Goal: Transaction & Acquisition: Purchase product/service

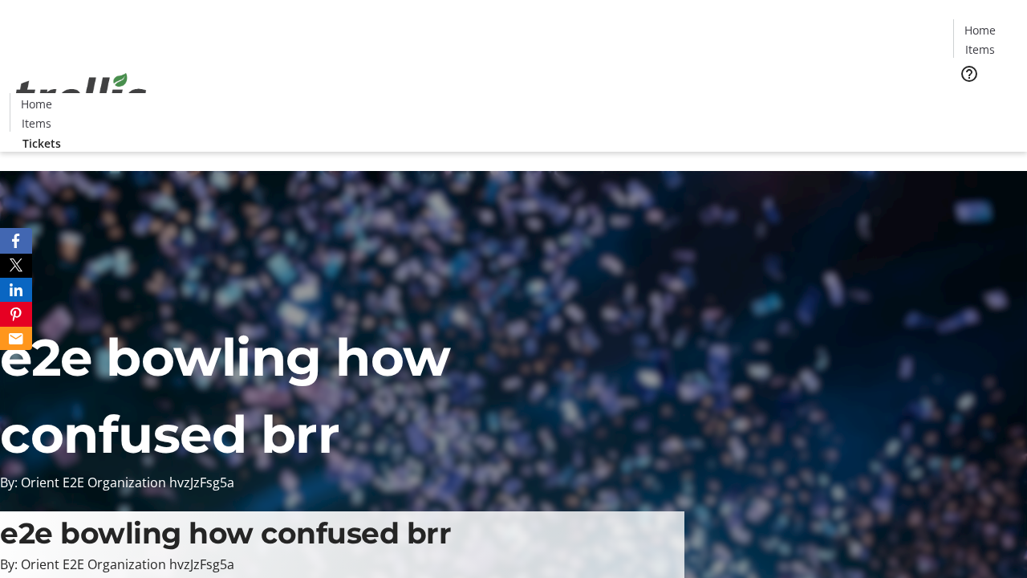
click at [966, 93] on span "Tickets" at bounding box center [985, 101] width 39 height 17
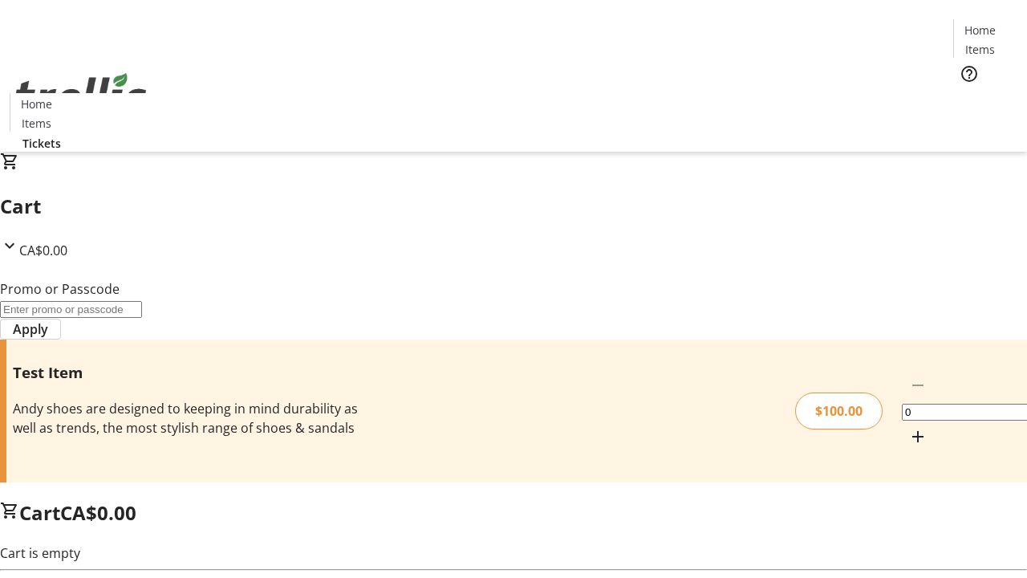
click at [908, 427] on mat-icon "Increment by one" at bounding box center [917, 436] width 19 height 19
type input "1"
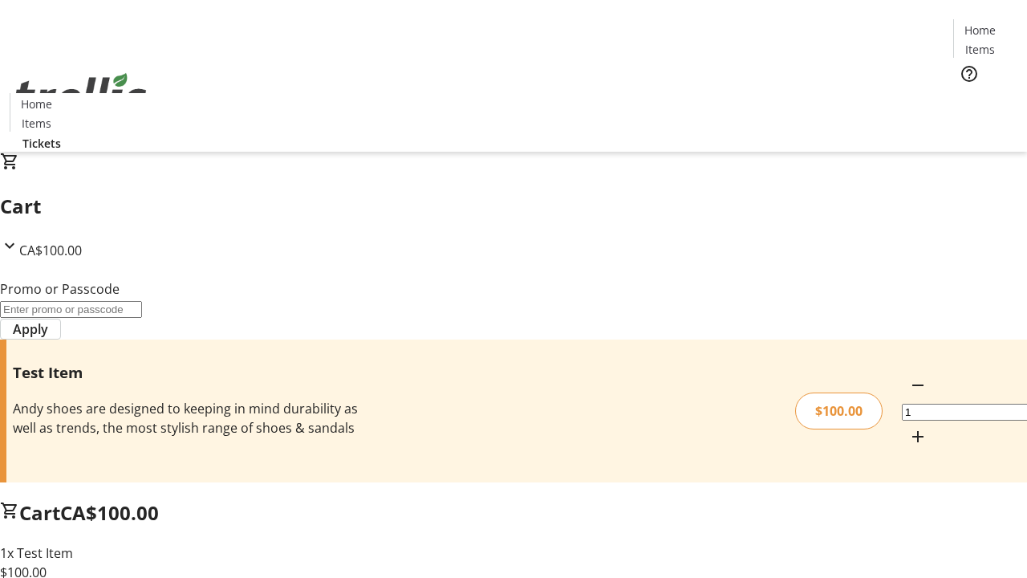
type input "PERCENT"
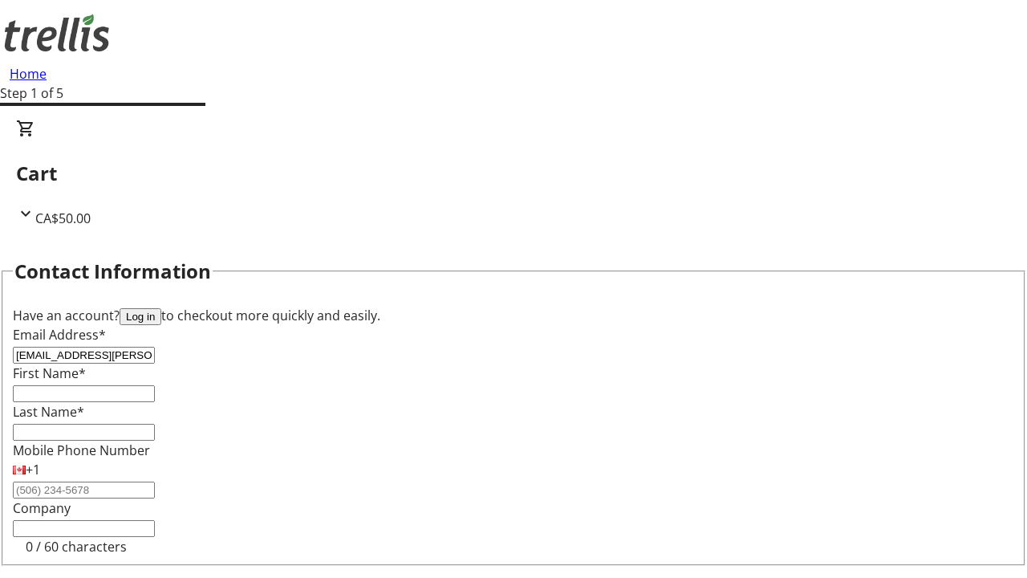
type input "[EMAIL_ADDRESS][PERSON_NAME][DOMAIN_NAME]"
type input "[PERSON_NAME]"
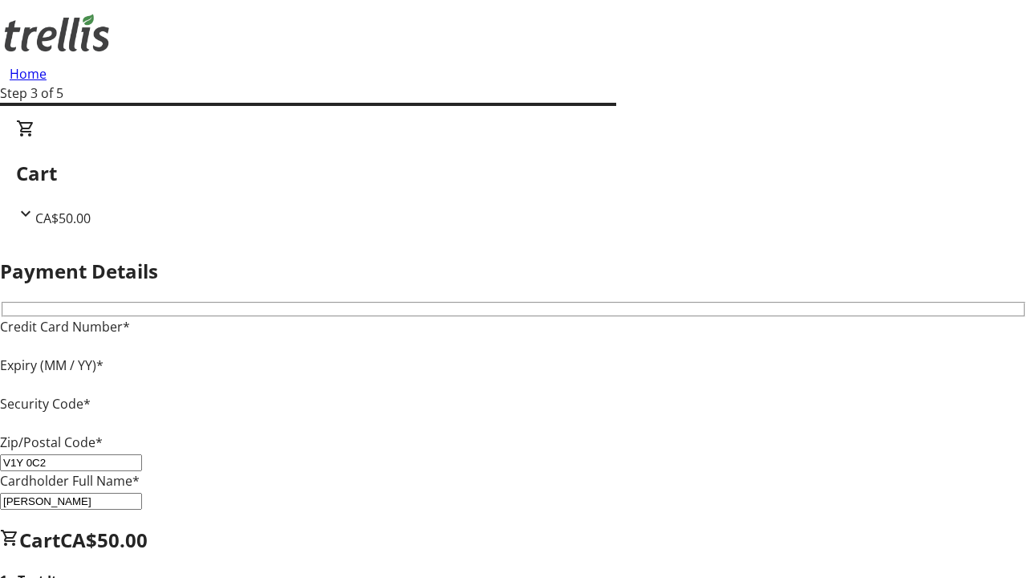
type input "V1Y 0C2"
